Goal: Task Accomplishment & Management: Complete application form

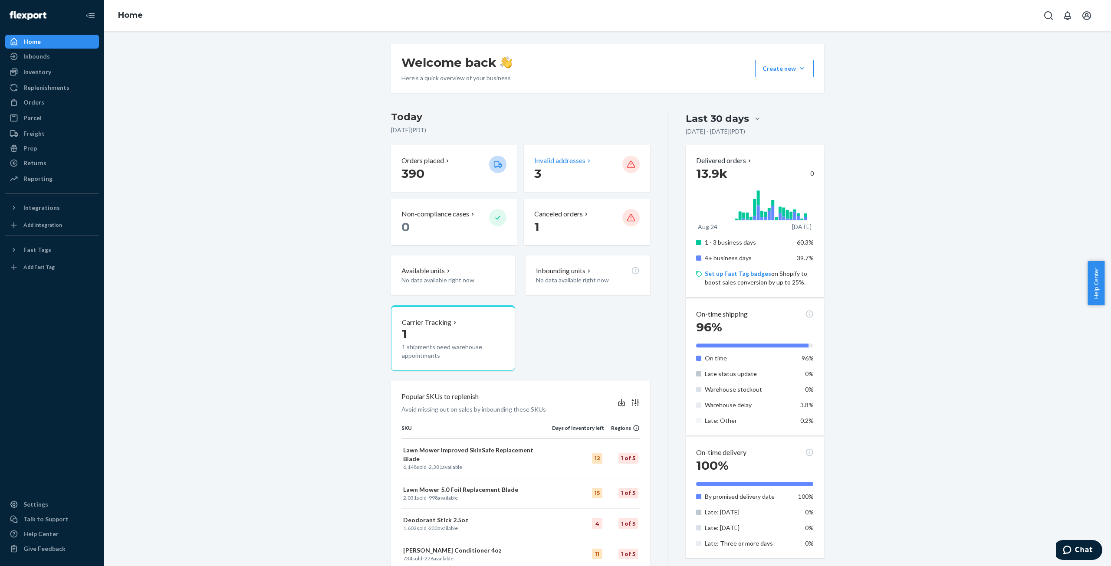
click at [567, 160] on p "Invalid addresses" at bounding box center [559, 161] width 51 height 10
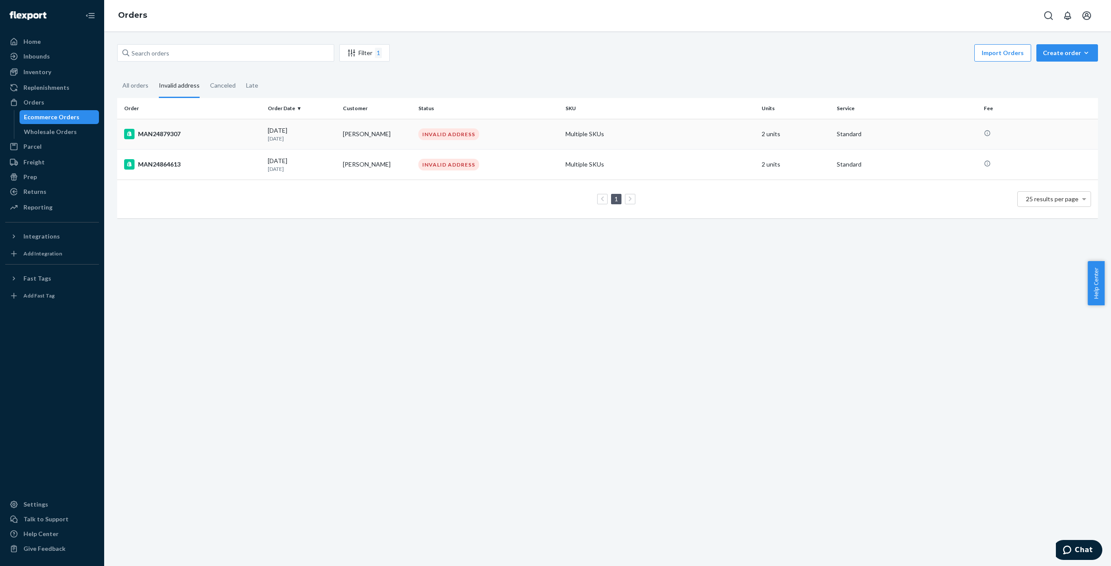
click at [174, 135] on div "MAN24879307" at bounding box center [192, 134] width 137 height 10
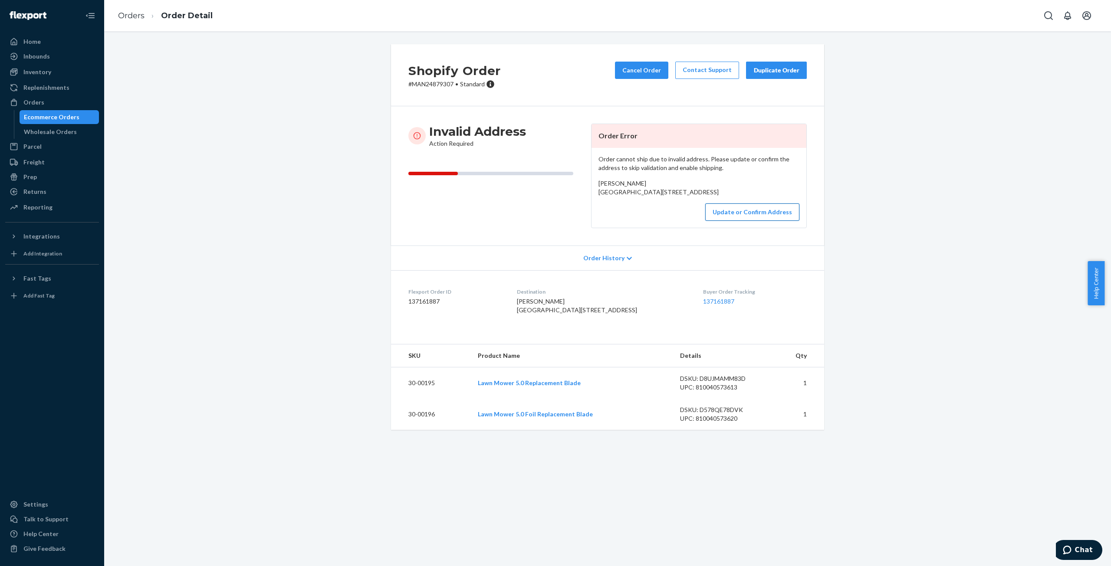
click at [745, 221] on button "Update or Confirm Address" at bounding box center [752, 212] width 94 height 17
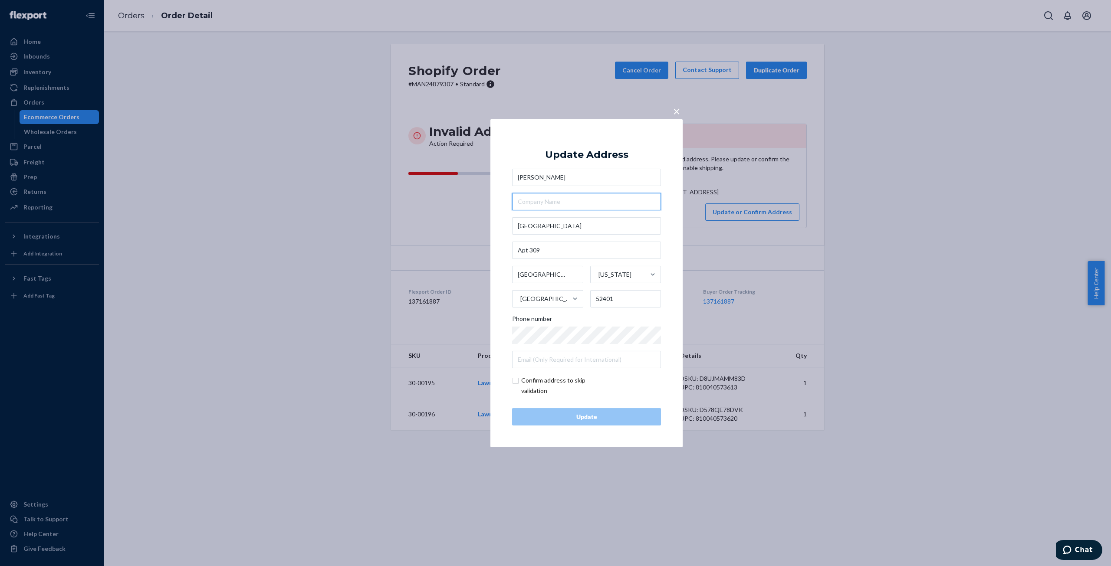
click at [560, 198] on input "text" at bounding box center [586, 201] width 149 height 17
paste input "[STREET_ADDRESS]"
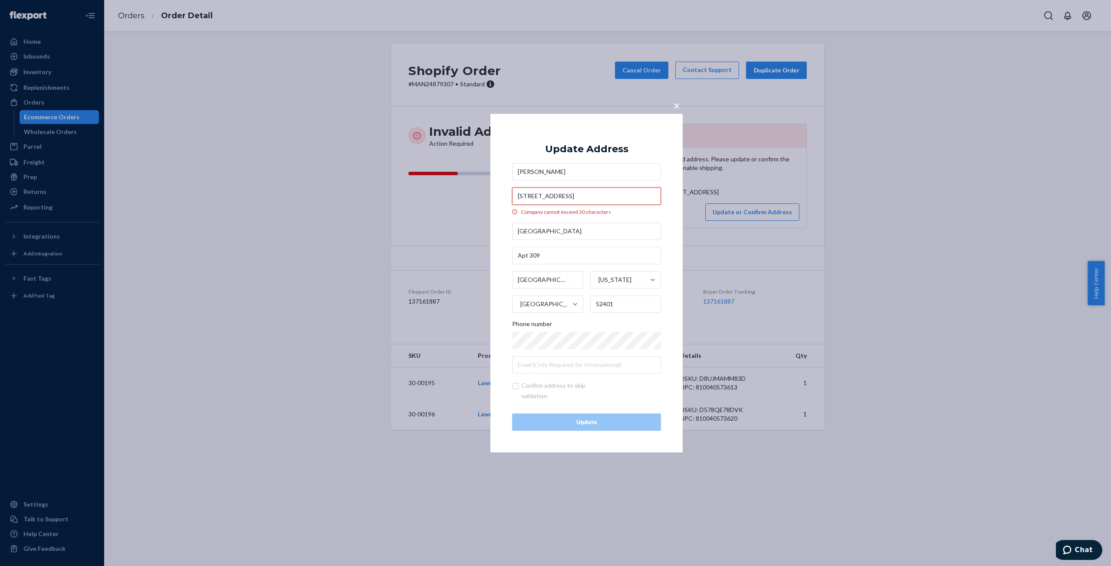
type input "[STREET_ADDRESS]"
click at [518, 226] on input "[GEOGRAPHIC_DATA]" at bounding box center [586, 231] width 149 height 17
type input "[STREET_ADDRESS]"
click at [574, 259] on input "text" at bounding box center [586, 255] width 149 height 17
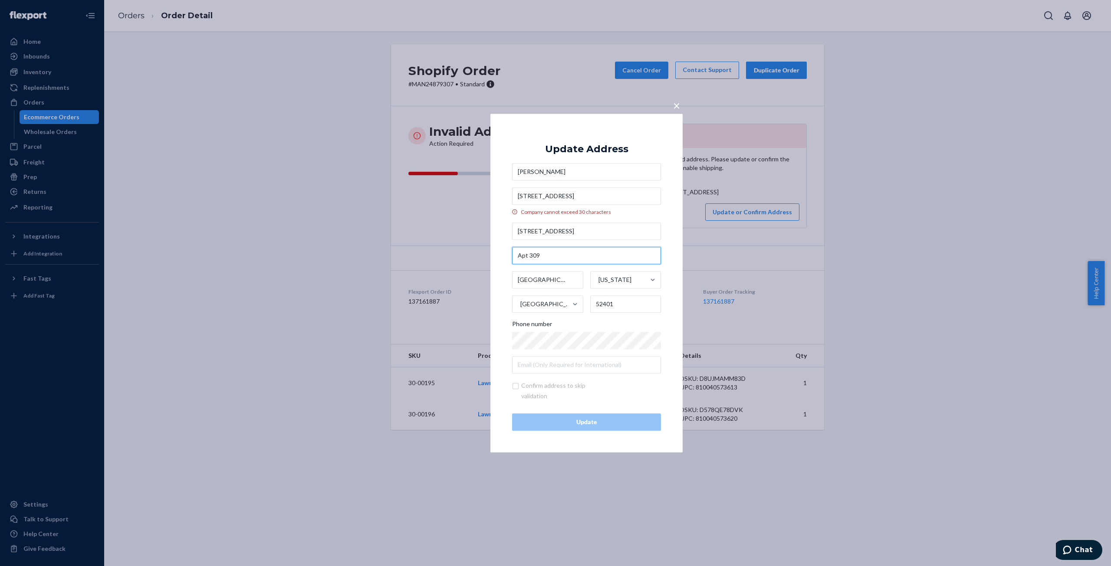
type input "Apt 309"
click at [624, 193] on input "[STREET_ADDRESS]" at bounding box center [586, 195] width 149 height 17
drag, startPoint x: 615, startPoint y: 195, endPoint x: 656, endPoint y: 196, distance: 40.8
click at [656, 196] on input "[STREET_ADDRESS]" at bounding box center [586, 195] width 149 height 17
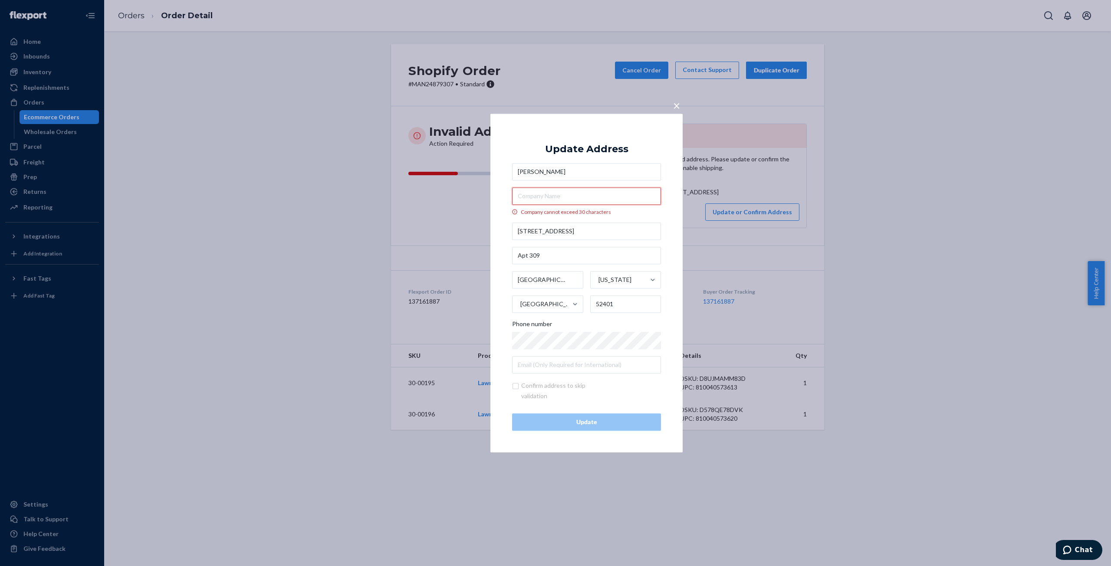
scroll to position [0, 0]
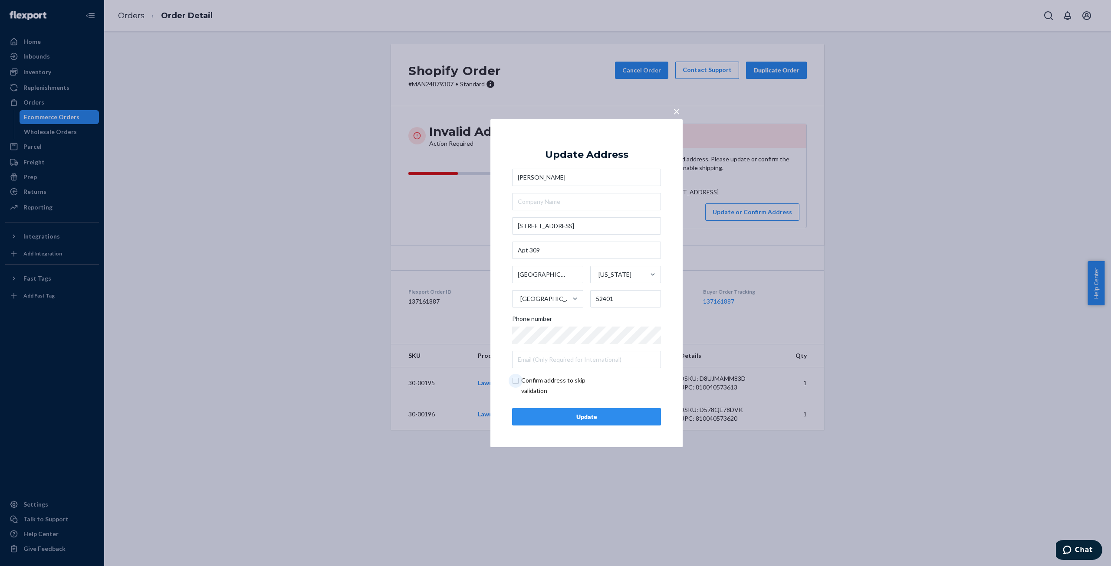
click at [560, 382] on input "checkbox" at bounding box center [562, 385] width 101 height 21
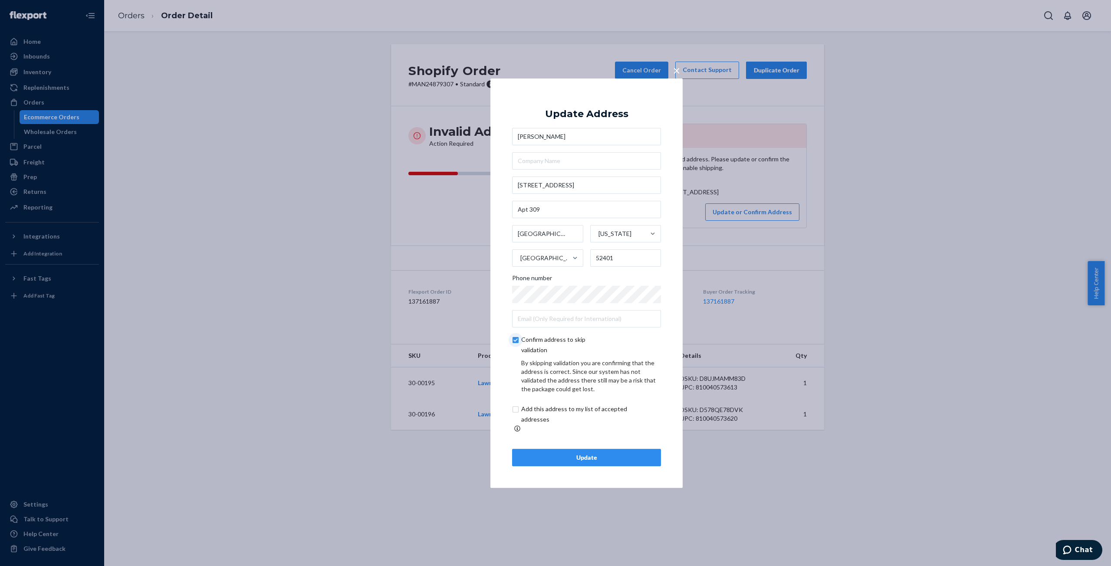
click at [546, 344] on input "checkbox" at bounding box center [562, 345] width 101 height 21
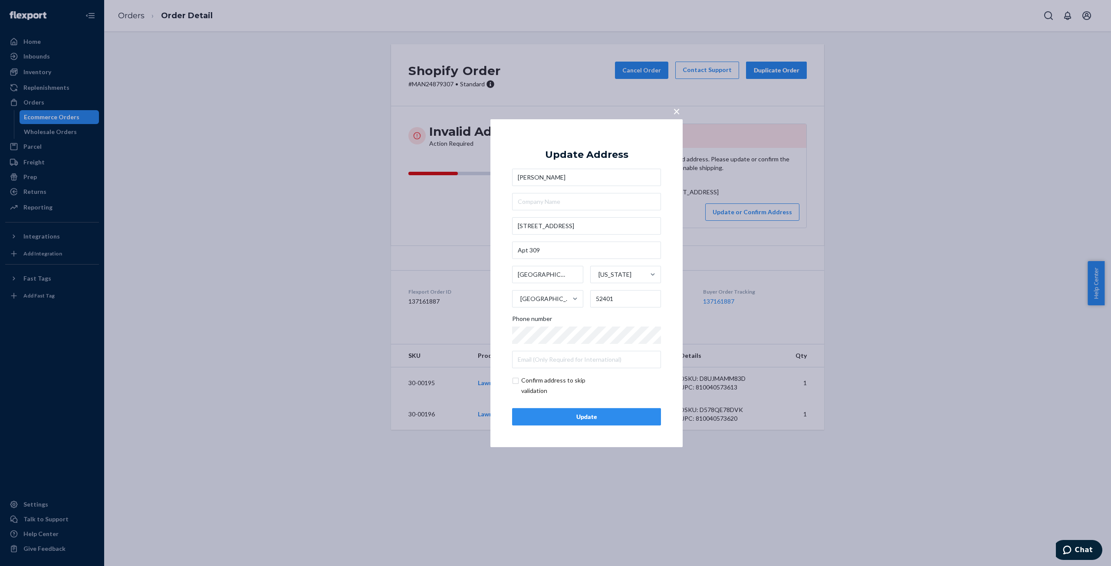
click at [549, 388] on input "checkbox" at bounding box center [562, 385] width 101 height 21
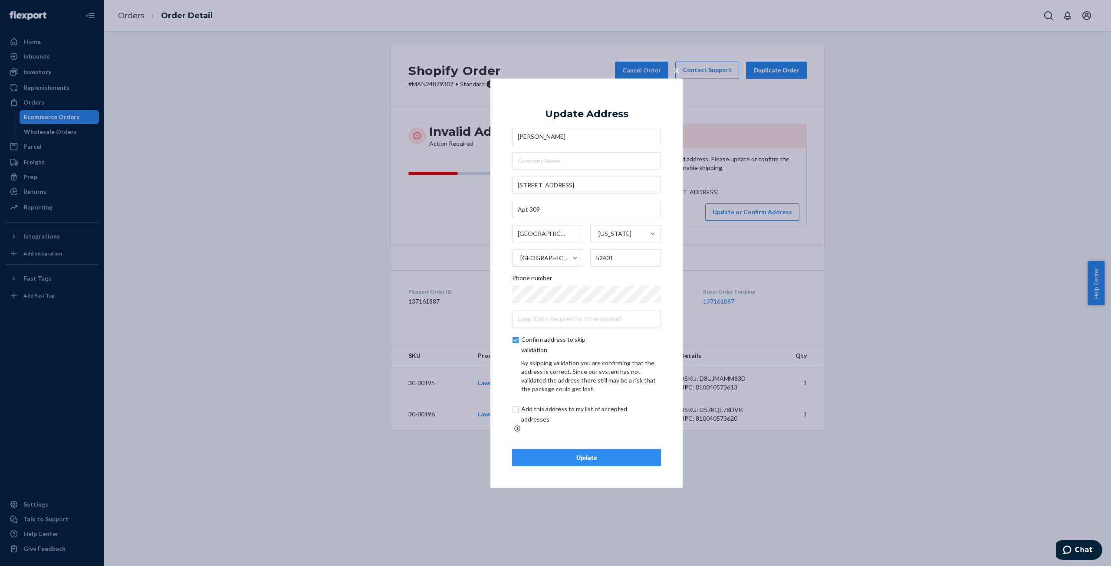
click at [533, 345] on input "checkbox" at bounding box center [562, 345] width 101 height 21
checkbox input "false"
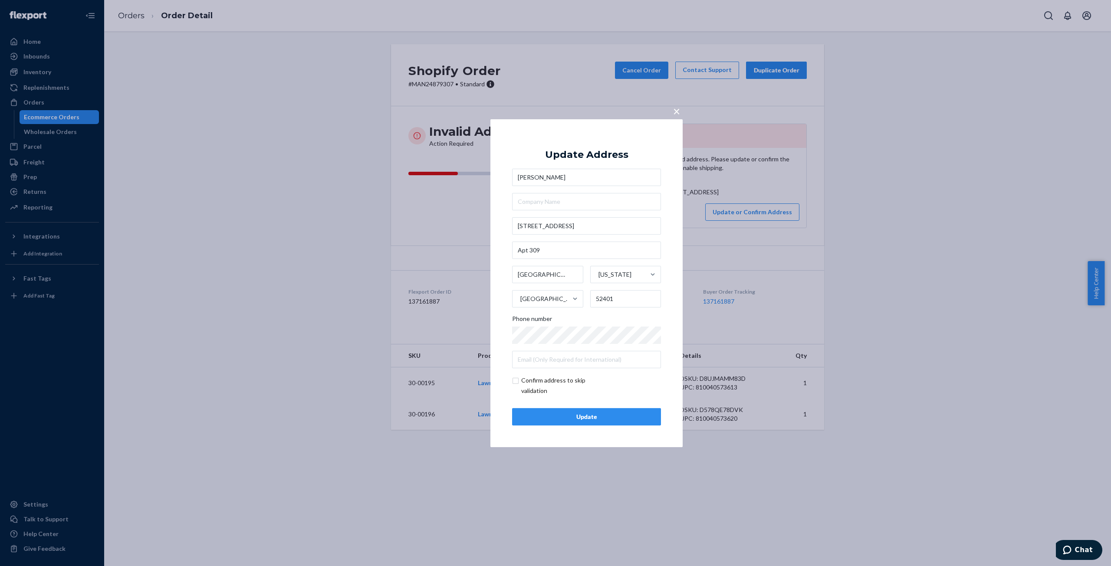
click at [586, 417] on div "Update" at bounding box center [587, 417] width 134 height 9
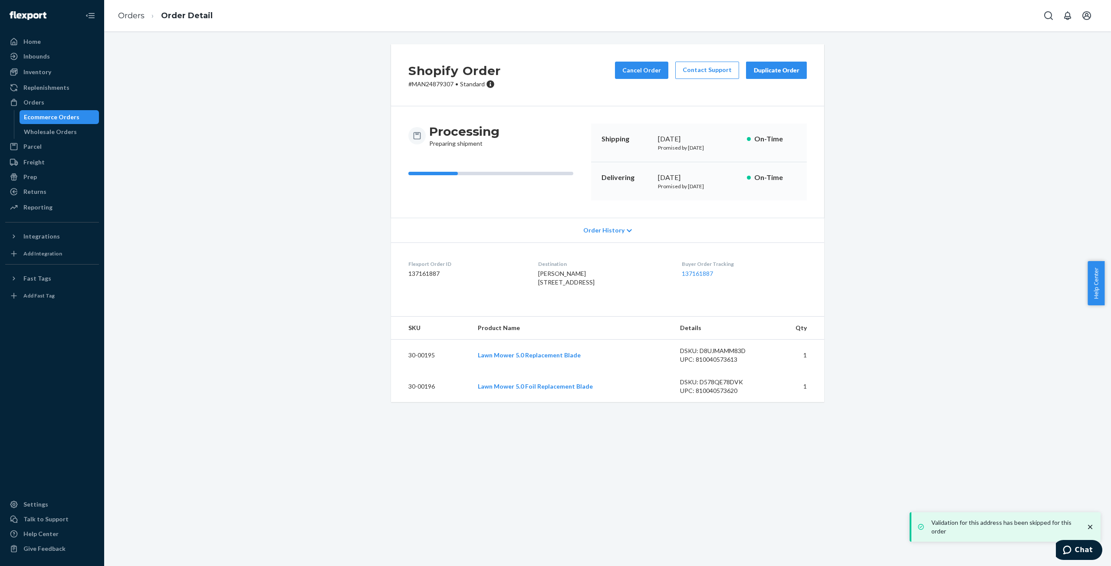
click at [435, 84] on p "# MAN24879307 • Standard" at bounding box center [454, 84] width 92 height 9
click at [434, 85] on p "# MAN24879307 • Standard" at bounding box center [454, 84] width 92 height 9
copy p "MAN24879307"
drag, startPoint x: 528, startPoint y: 282, endPoint x: 591, endPoint y: 293, distance: 63.5
click at [591, 286] on span "[PERSON_NAME] [STREET_ADDRESS]" at bounding box center [566, 278] width 56 height 16
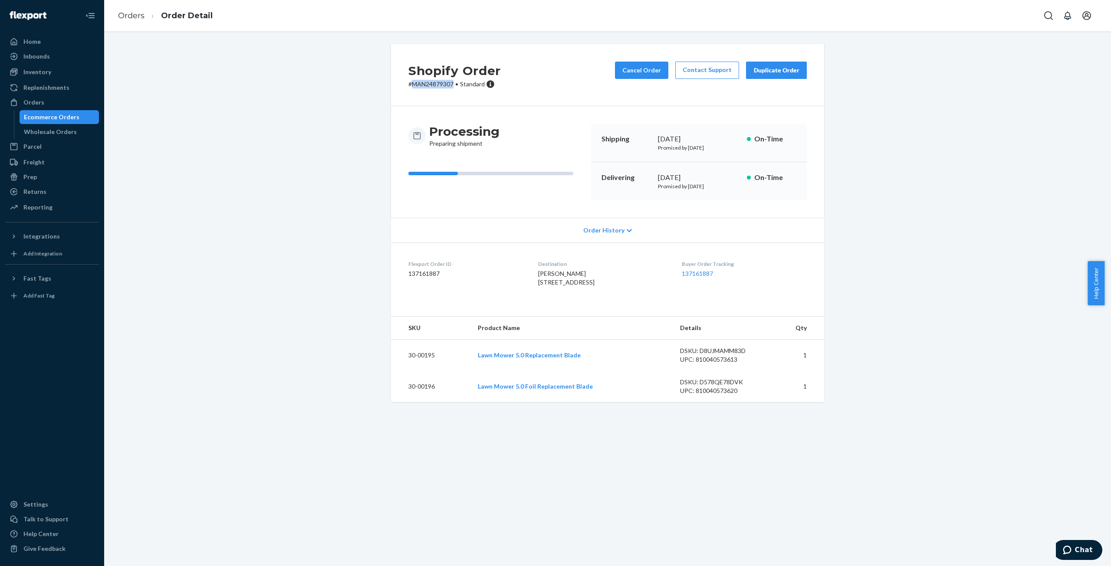
copy span "[STREET_ADDRESS]"
